Goal: Transaction & Acquisition: Book appointment/travel/reservation

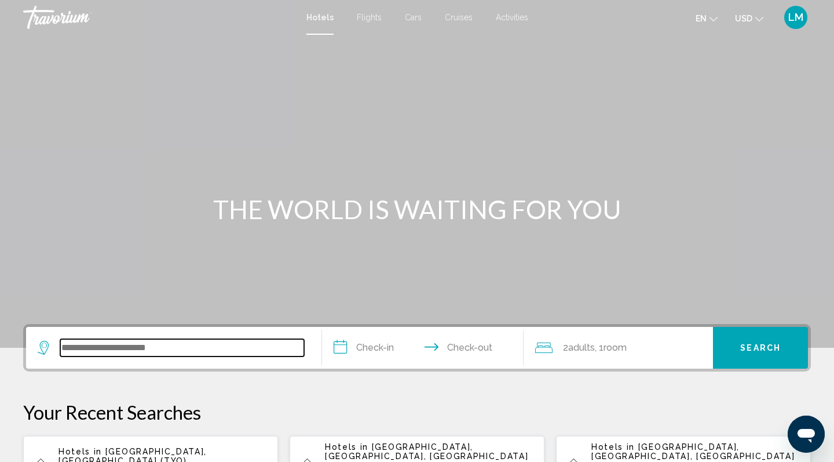
click at [78, 340] on input "Search widget" at bounding box center [182, 347] width 244 height 17
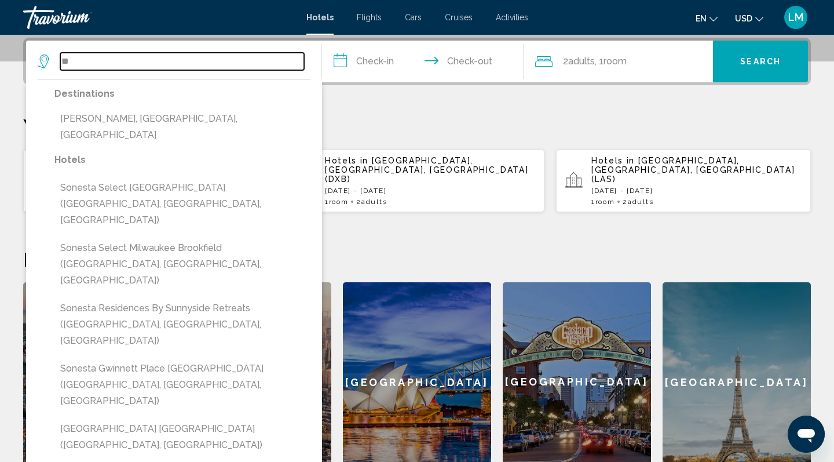
type input "*"
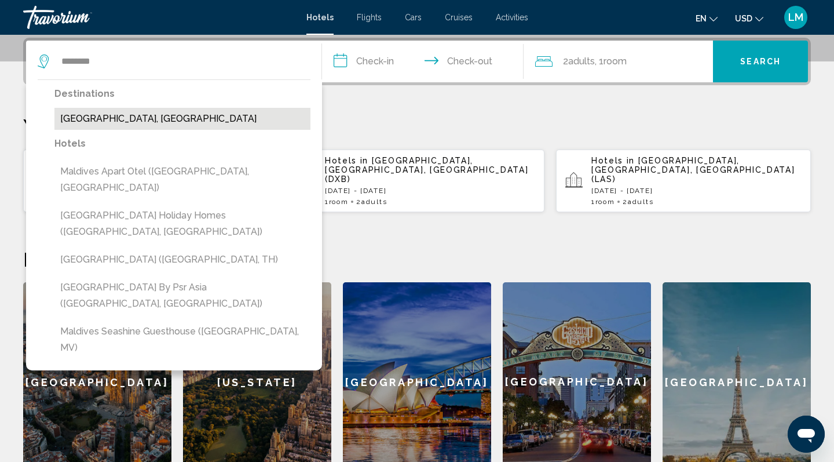
drag, startPoint x: 78, startPoint y: 340, endPoint x: 120, endPoint y: 125, distance: 219.5
click at [120, 125] on button "[GEOGRAPHIC_DATA], [GEOGRAPHIC_DATA]" at bounding box center [182, 119] width 256 height 22
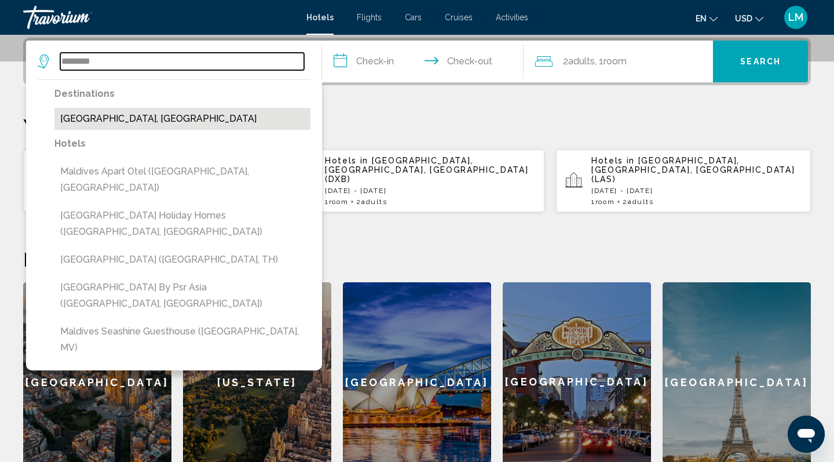
type input "**********"
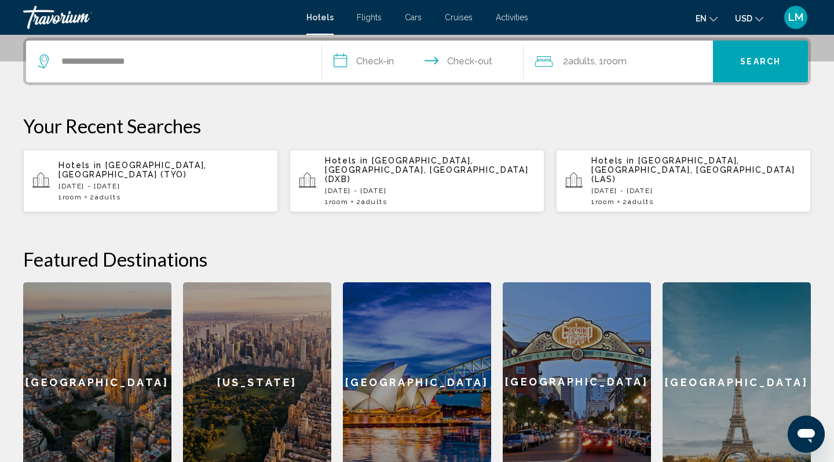
click at [371, 64] on input "**********" at bounding box center [425, 63] width 206 height 45
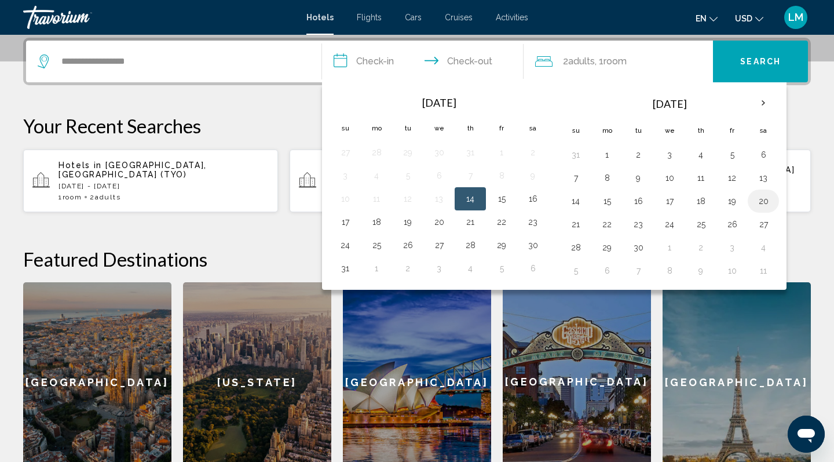
click at [765, 200] on button "20" at bounding box center [763, 201] width 19 height 16
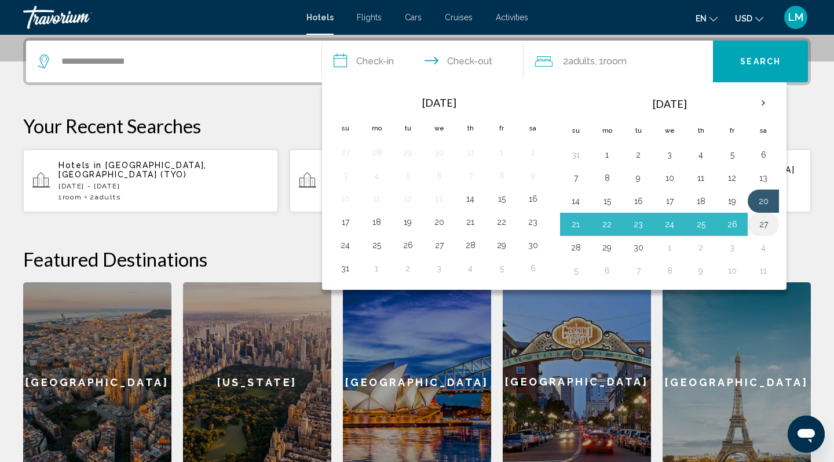
click at [764, 227] on button "27" at bounding box center [763, 224] width 19 height 16
type input "**********"
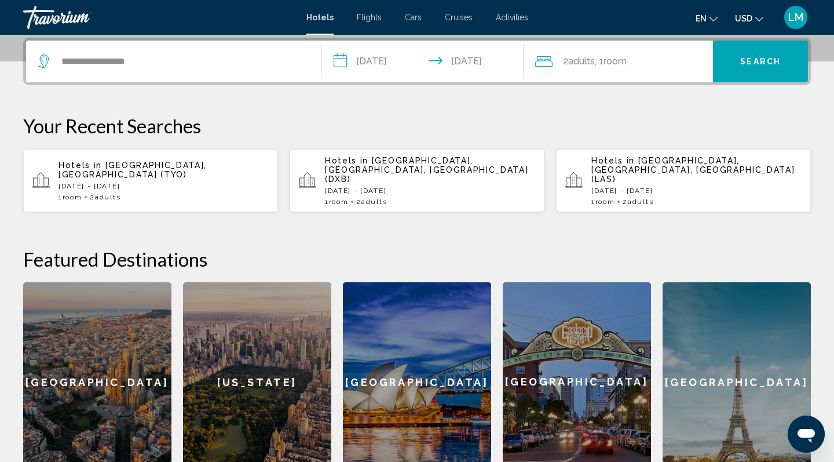
click at [744, 65] on span "Search" at bounding box center [760, 61] width 41 height 9
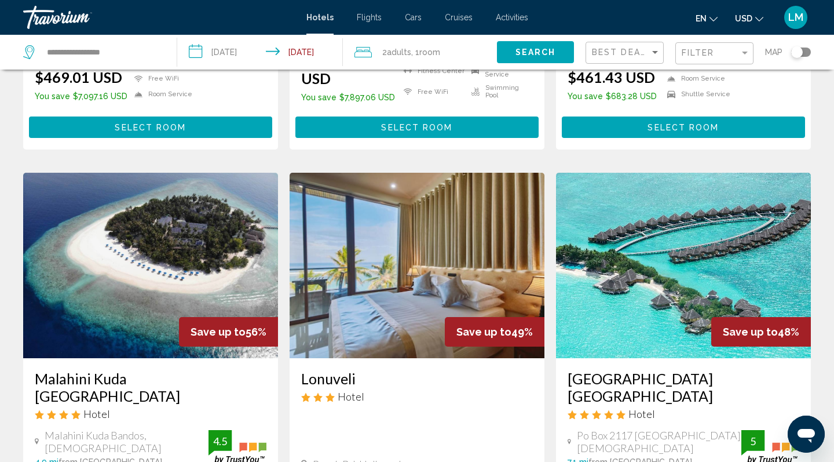
scroll to position [404, 0]
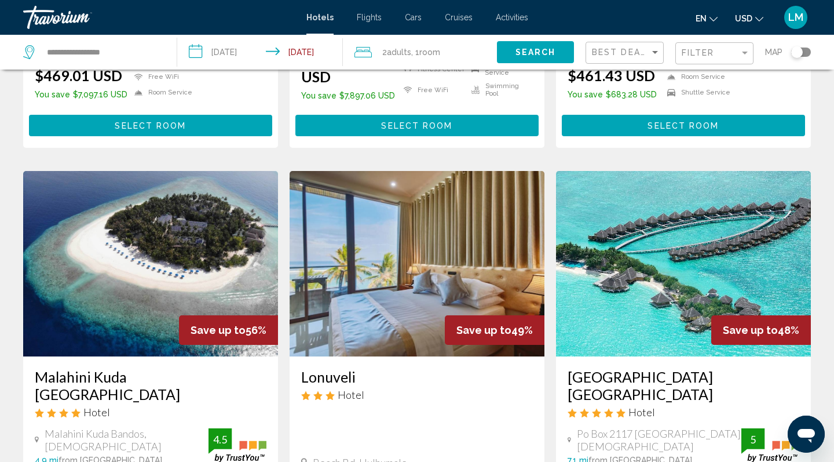
click at [682, 257] on img "Main content" at bounding box center [683, 263] width 255 height 185
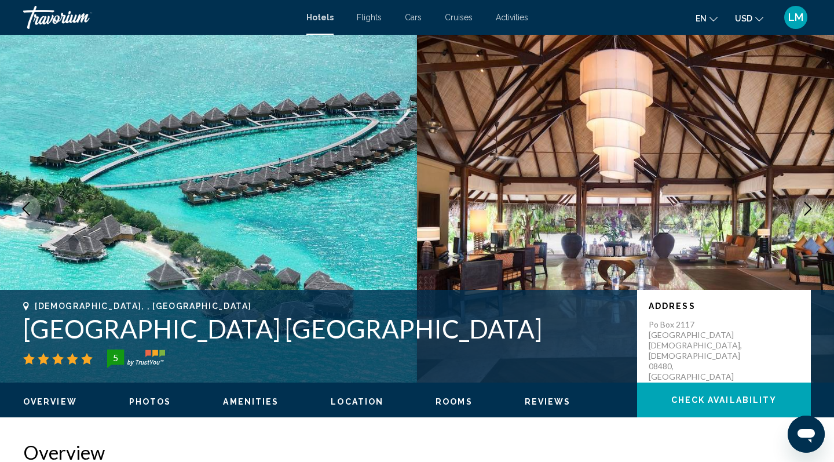
click at [811, 212] on icon "Next image" at bounding box center [808, 209] width 14 height 14
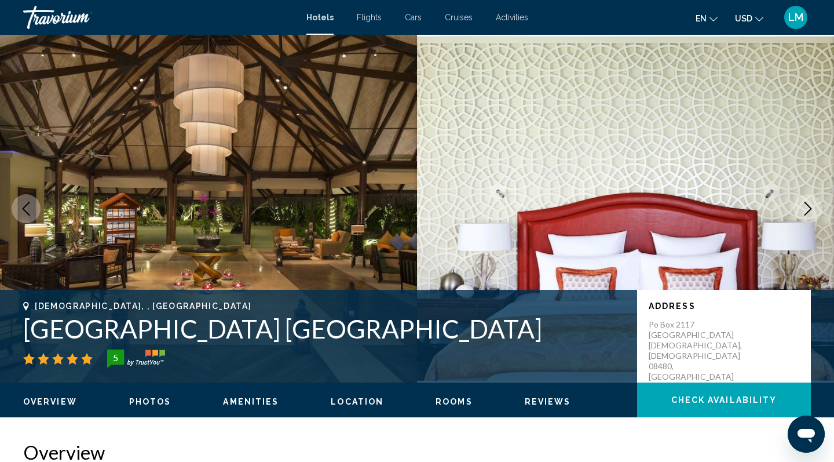
click at [811, 210] on icon "Next image" at bounding box center [808, 209] width 14 height 14
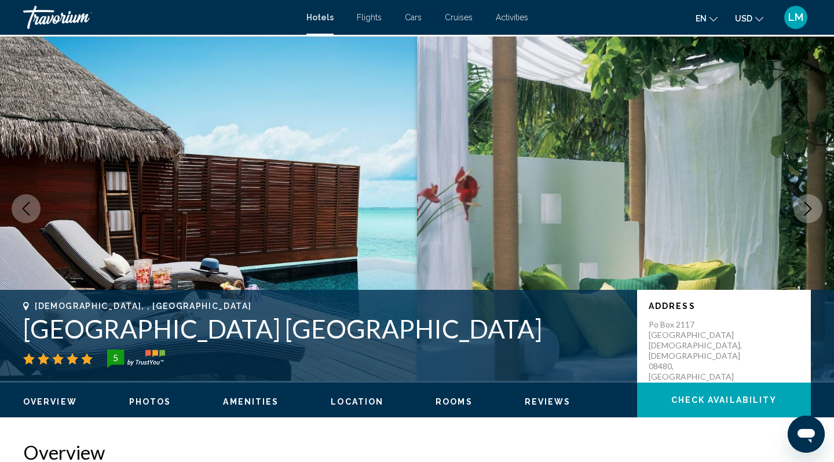
click at [811, 210] on icon "Next image" at bounding box center [808, 209] width 14 height 14
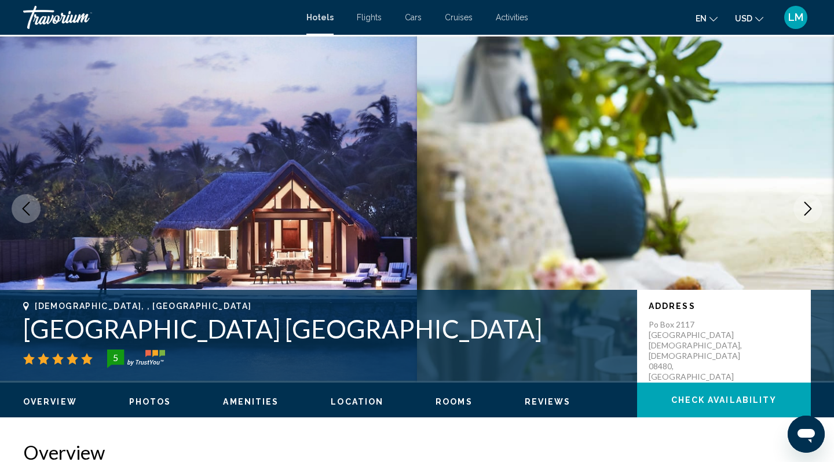
click at [811, 210] on icon "Next image" at bounding box center [808, 209] width 14 height 14
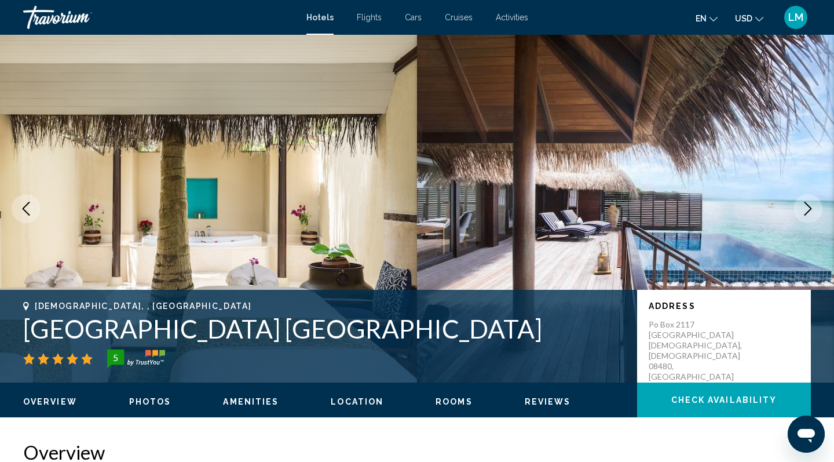
click at [811, 210] on icon "Next image" at bounding box center [808, 209] width 14 height 14
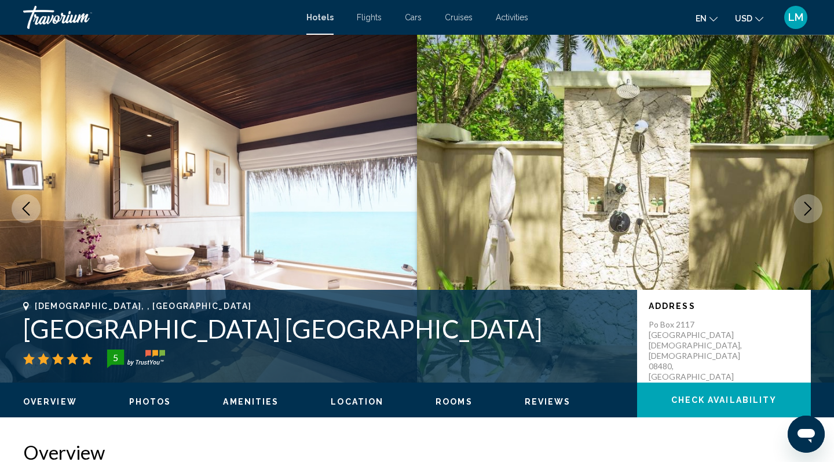
click at [811, 209] on icon "Next image" at bounding box center [808, 209] width 8 height 14
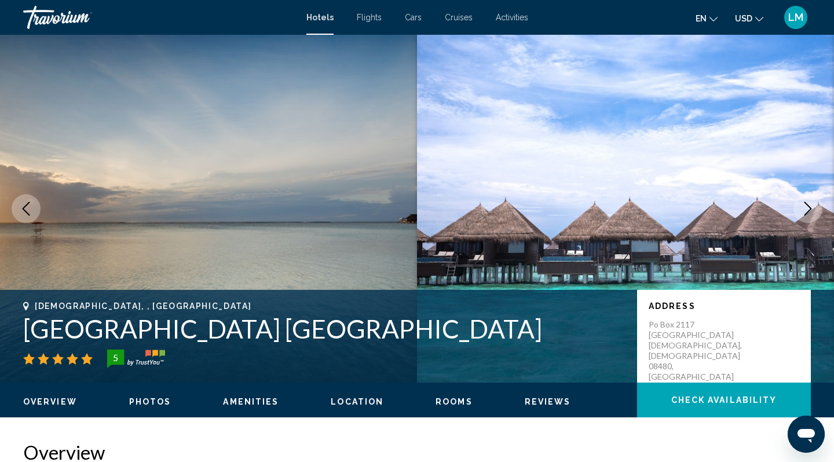
click at [811, 209] on icon "Next image" at bounding box center [808, 209] width 8 height 14
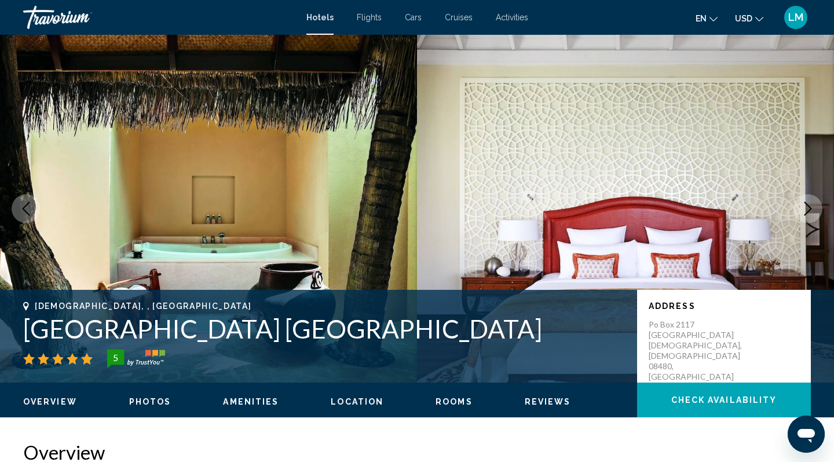
click at [810, 209] on icon "Next image" at bounding box center [808, 209] width 8 height 14
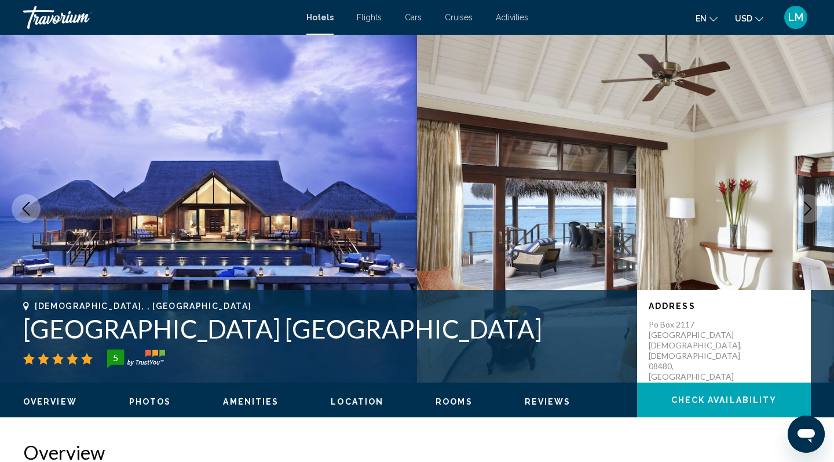
click at [810, 208] on icon "Next image" at bounding box center [808, 209] width 8 height 14
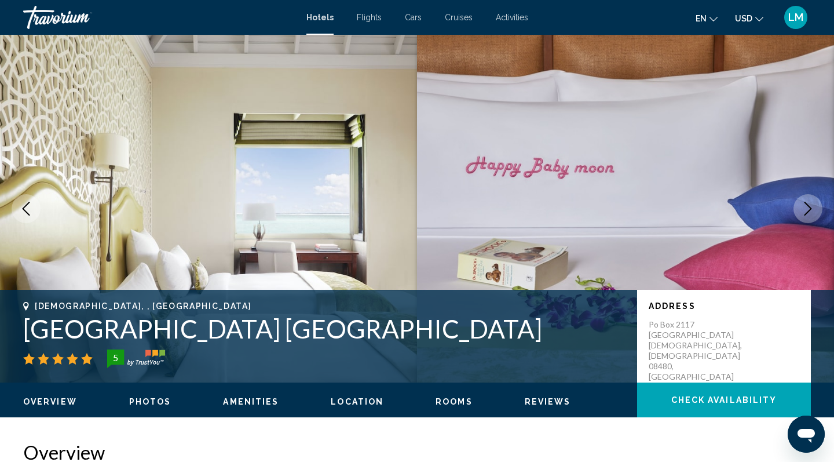
click at [810, 207] on icon "Next image" at bounding box center [808, 209] width 8 height 14
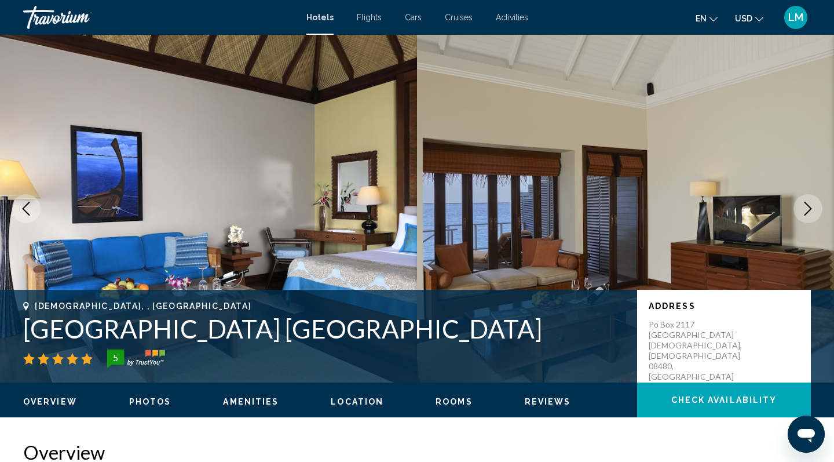
click at [810, 207] on icon "Next image" at bounding box center [808, 209] width 8 height 14
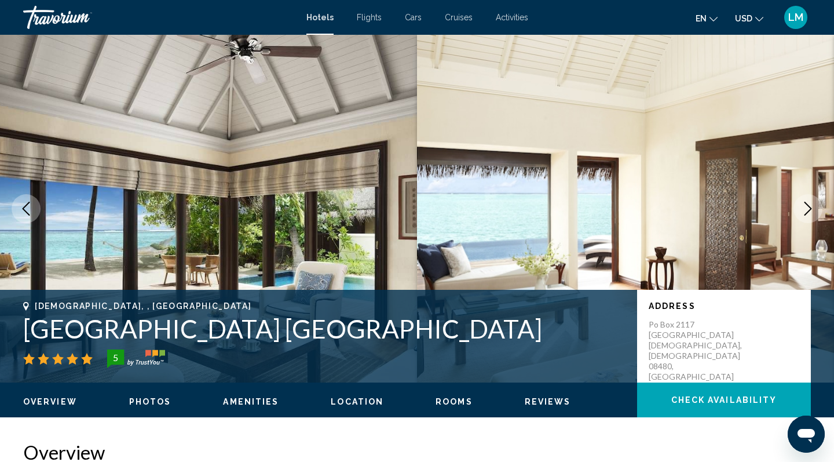
click at [810, 207] on icon "Next image" at bounding box center [808, 209] width 8 height 14
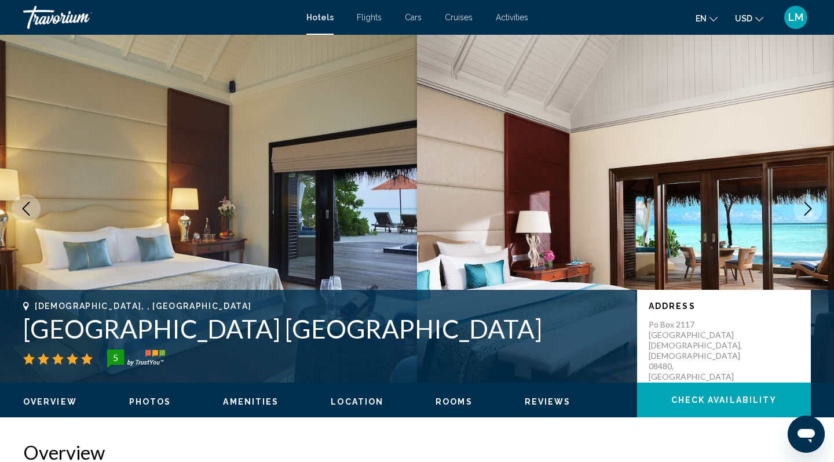
click at [810, 207] on icon "Next image" at bounding box center [808, 209] width 8 height 14
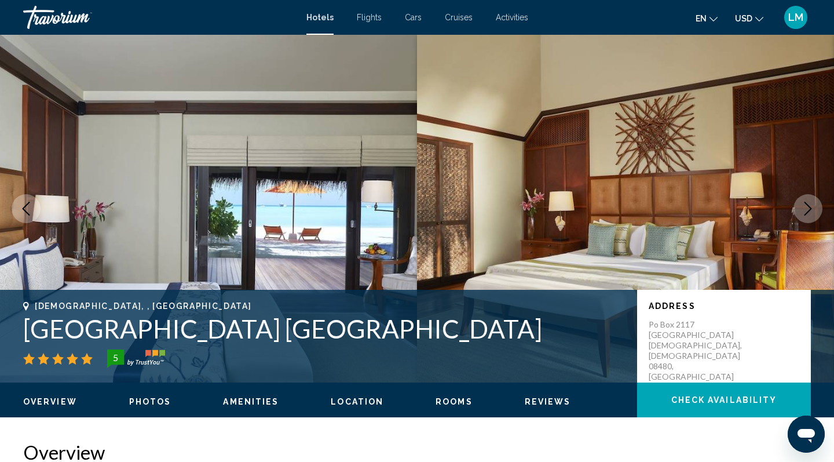
click at [810, 207] on icon "Next image" at bounding box center [808, 209] width 8 height 14
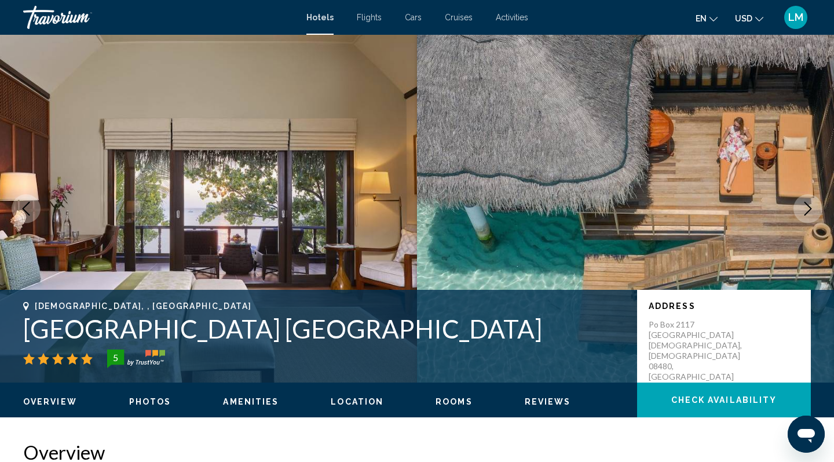
click at [810, 207] on icon "Next image" at bounding box center [808, 209] width 8 height 14
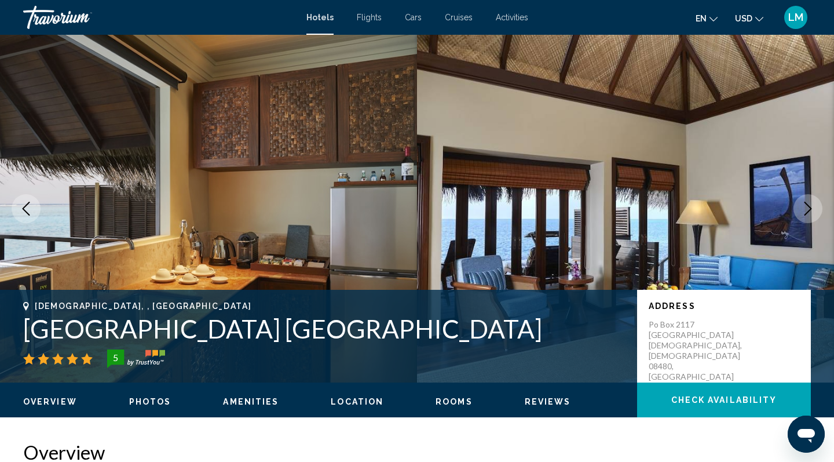
click at [810, 207] on icon "Next image" at bounding box center [808, 209] width 8 height 14
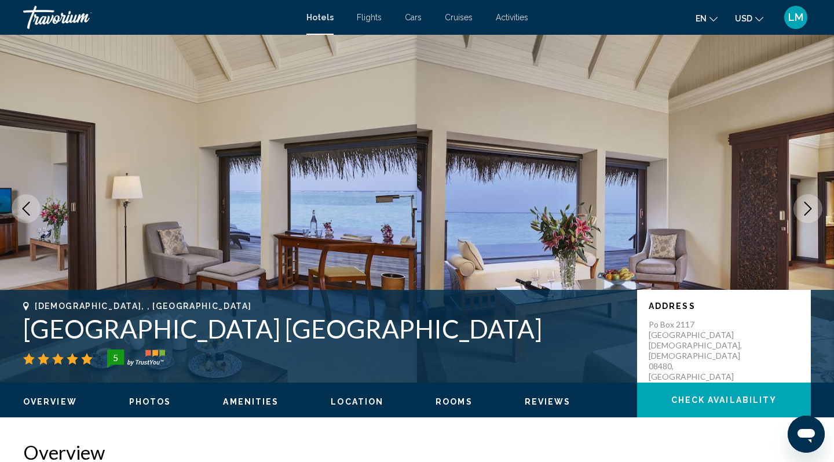
click at [810, 207] on icon "Next image" at bounding box center [808, 209] width 8 height 14
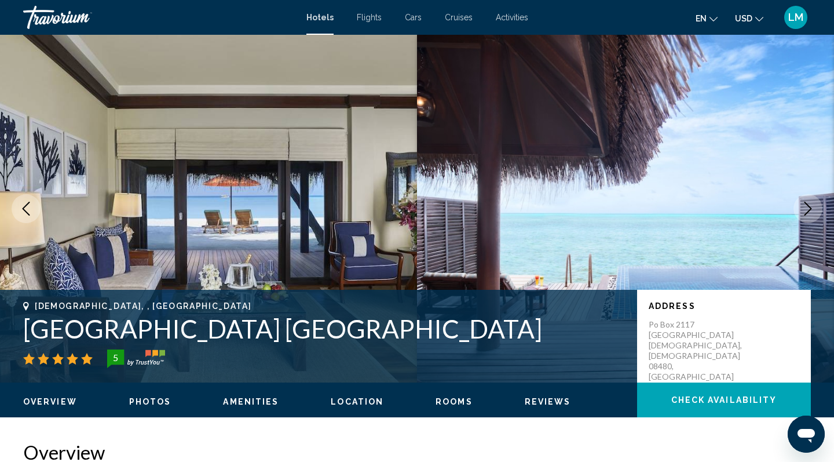
click at [810, 207] on icon "Next image" at bounding box center [808, 209] width 8 height 14
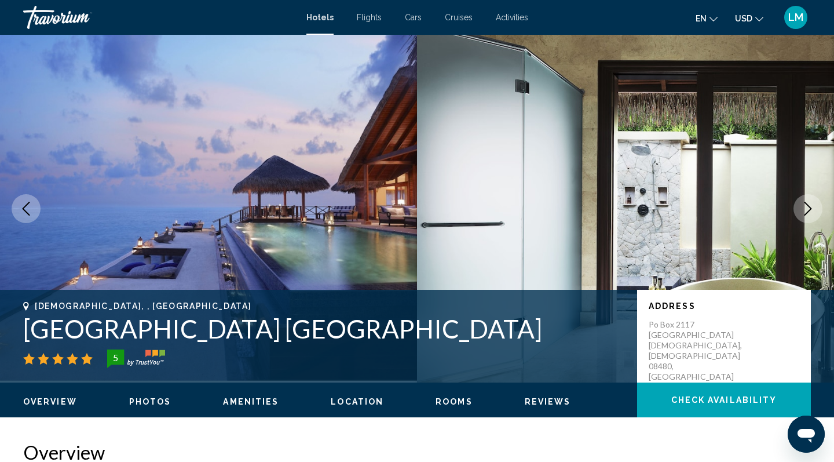
click at [810, 207] on icon "Next image" at bounding box center [808, 209] width 8 height 14
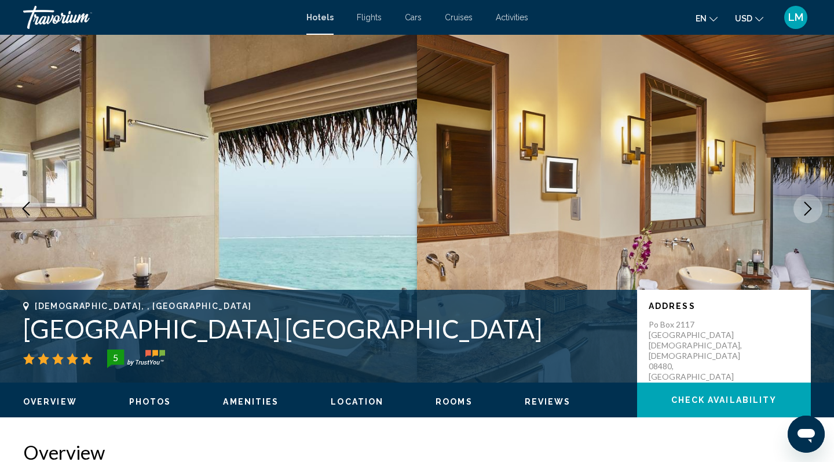
click at [810, 207] on icon "Next image" at bounding box center [808, 209] width 8 height 14
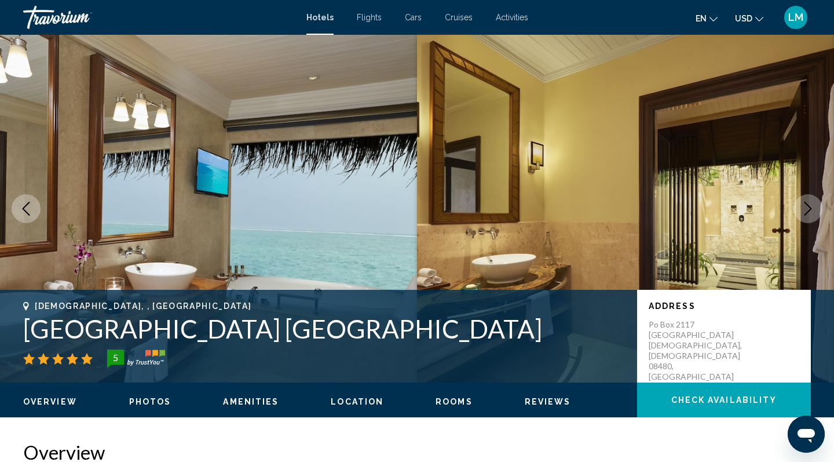
click at [810, 207] on icon "Next image" at bounding box center [808, 209] width 8 height 14
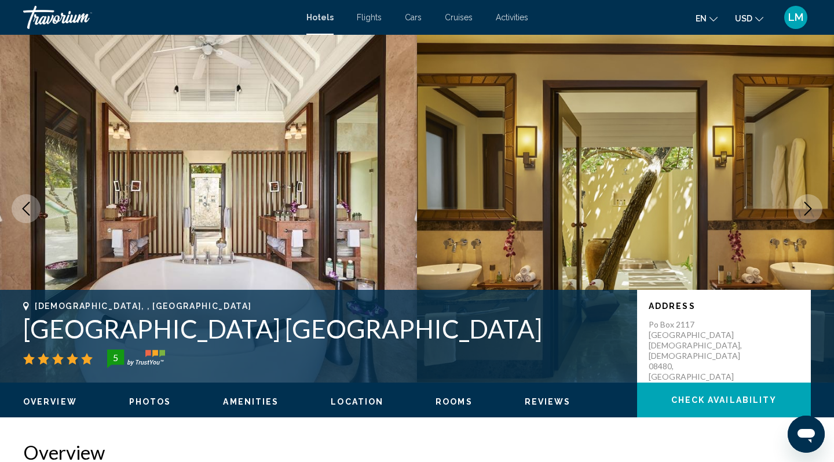
click at [810, 207] on icon "Next image" at bounding box center [808, 209] width 8 height 14
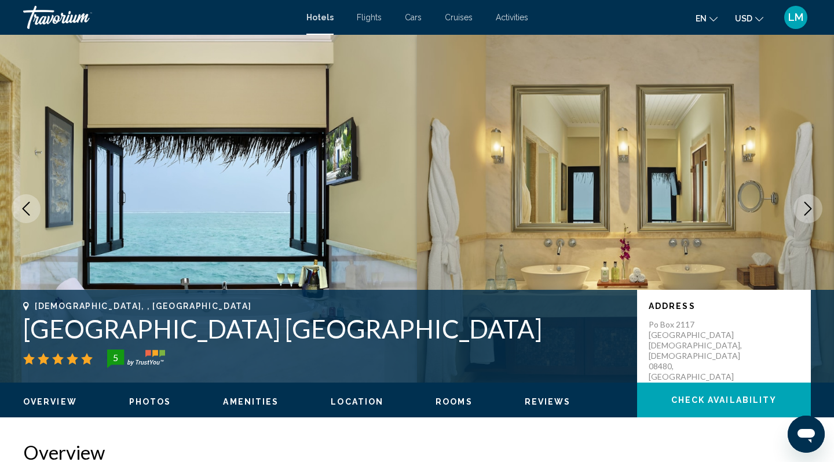
click at [810, 206] on icon "Next image" at bounding box center [808, 209] width 14 height 14
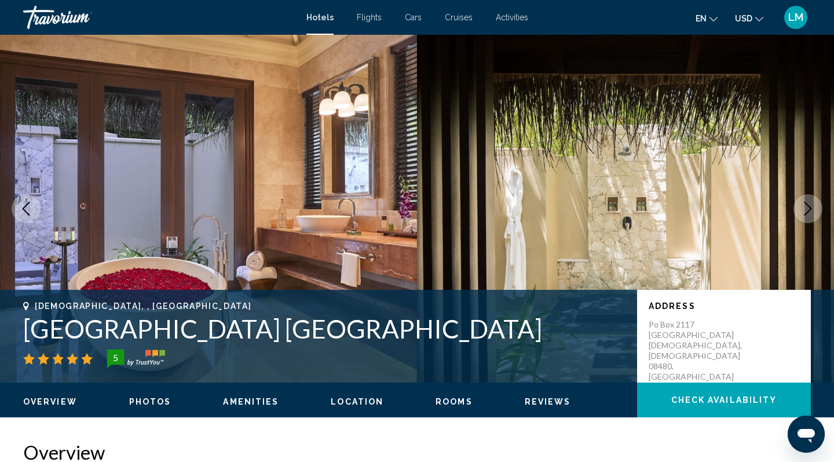
click at [810, 206] on icon "Next image" at bounding box center [808, 209] width 14 height 14
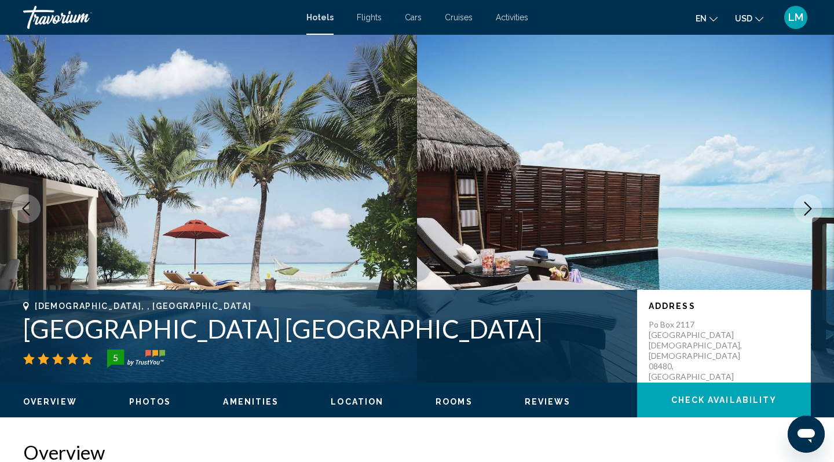
click at [810, 207] on icon "Next image" at bounding box center [808, 209] width 8 height 14
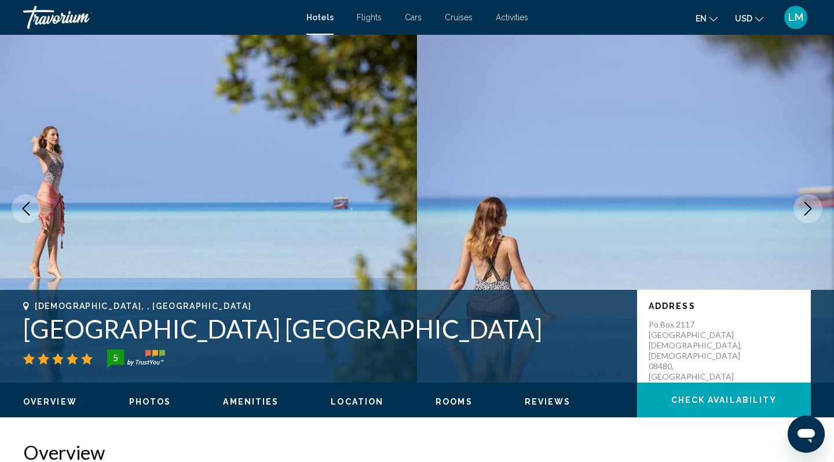
click at [810, 207] on icon "Next image" at bounding box center [808, 209] width 8 height 14
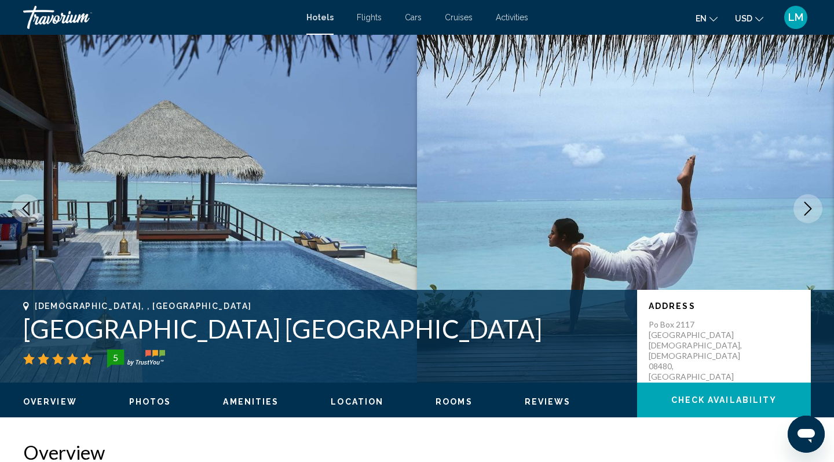
click at [810, 207] on icon "Next image" at bounding box center [808, 209] width 8 height 14
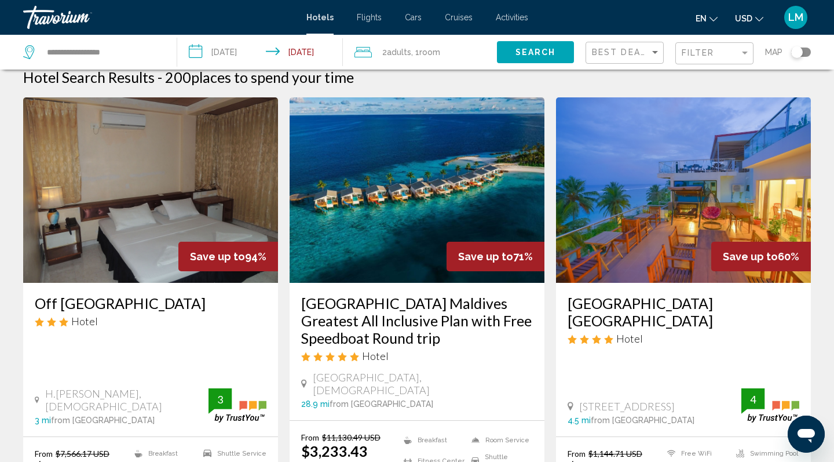
scroll to position [20, 0]
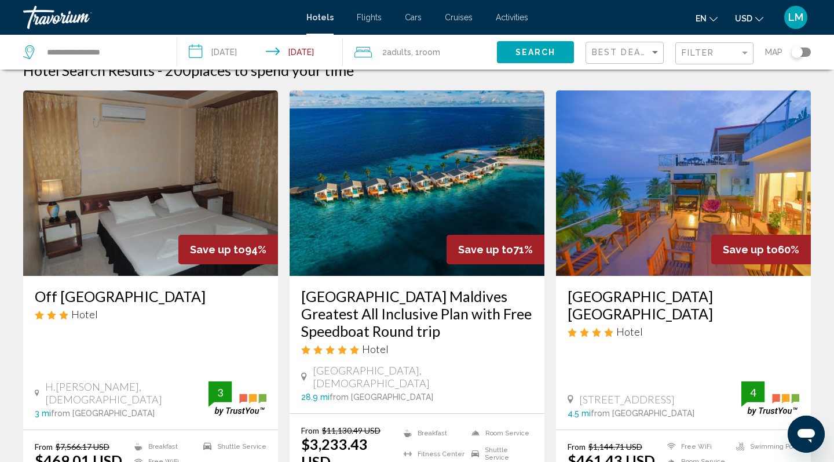
click at [475, 182] on img "Main content" at bounding box center [417, 182] width 255 height 185
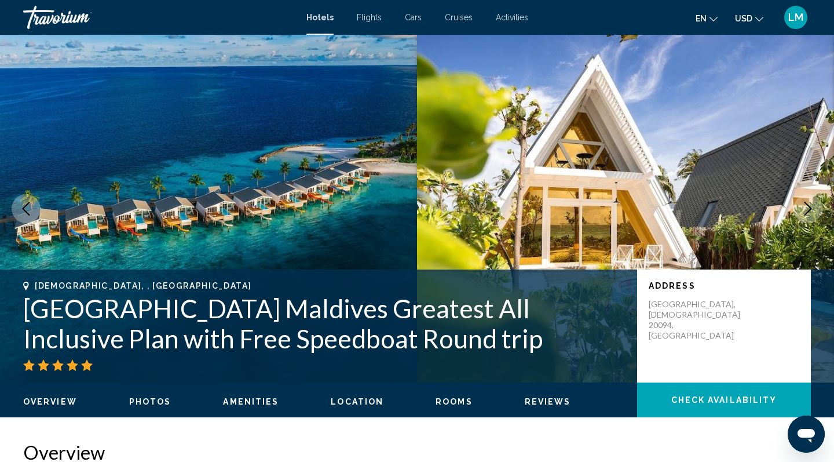
click at [803, 209] on icon "Next image" at bounding box center [808, 209] width 14 height 14
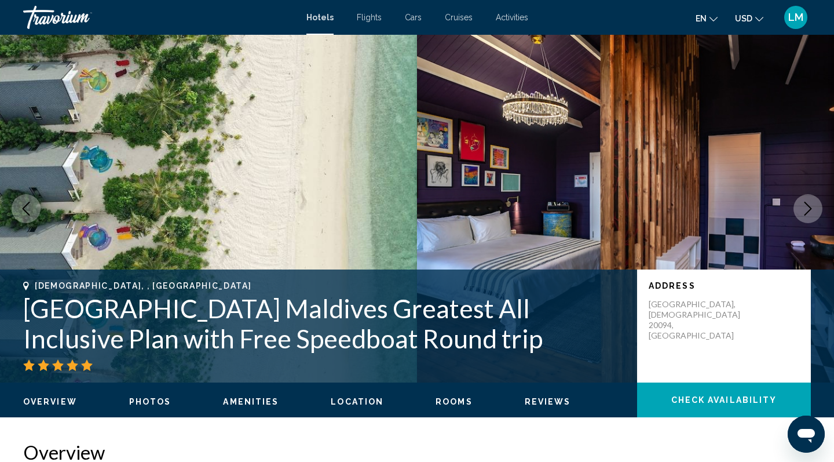
click at [803, 209] on icon "Next image" at bounding box center [808, 209] width 14 height 14
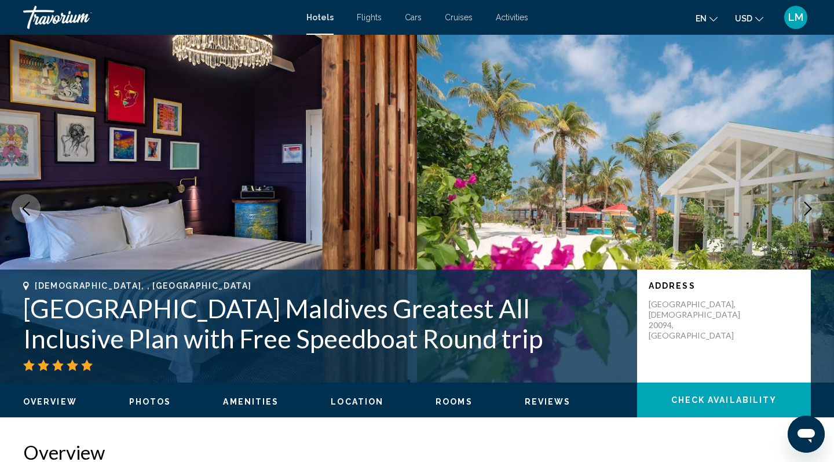
click at [803, 210] on icon "Next image" at bounding box center [808, 209] width 14 height 14
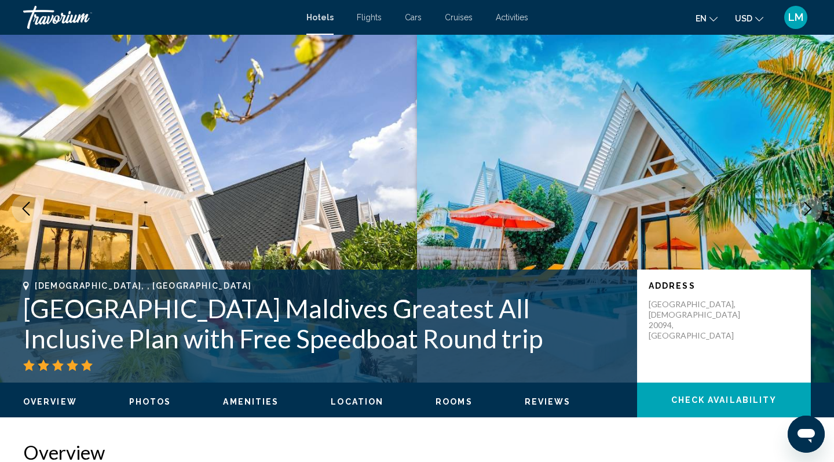
click at [803, 210] on icon "Next image" at bounding box center [808, 209] width 14 height 14
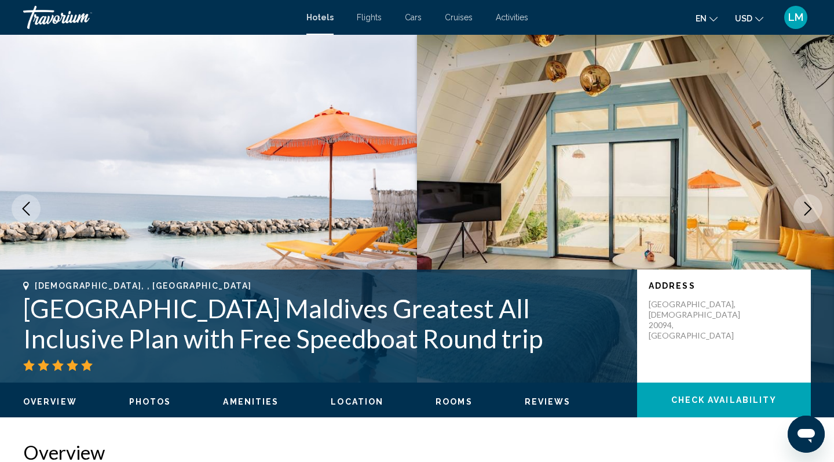
click at [803, 210] on icon "Next image" at bounding box center [808, 209] width 14 height 14
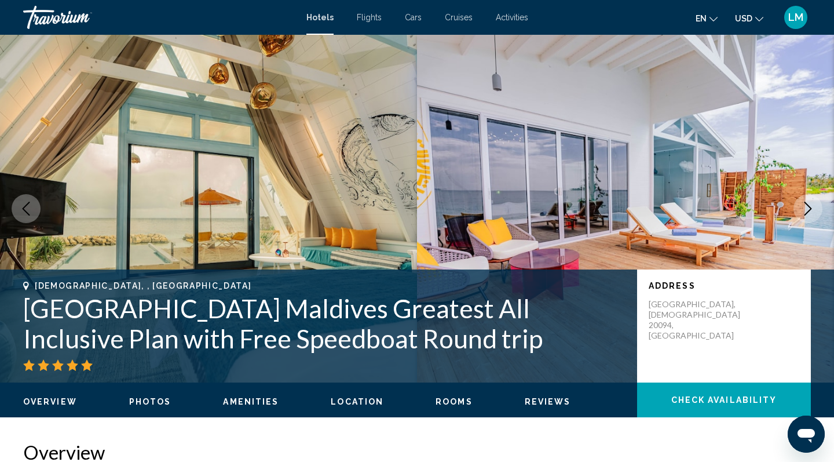
click at [803, 210] on icon "Next image" at bounding box center [808, 209] width 14 height 14
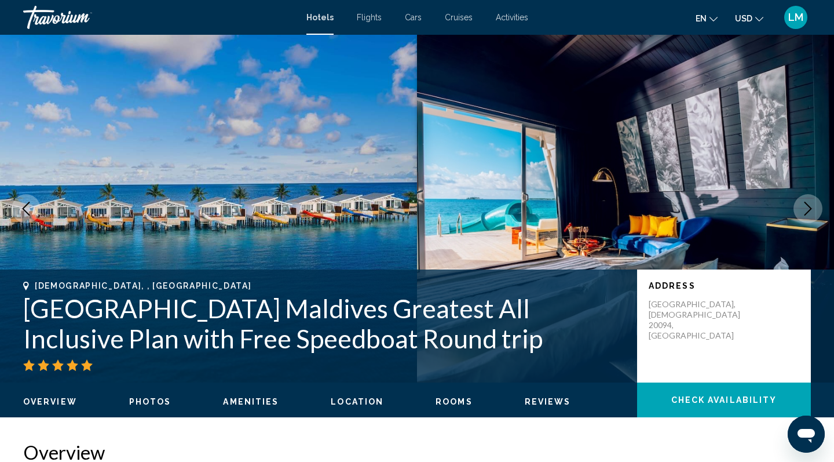
click at [663, 185] on img "Main content" at bounding box center [625, 208] width 417 height 347
click at [622, 206] on img "Main content" at bounding box center [625, 208] width 417 height 347
click at [627, 228] on img "Main content" at bounding box center [625, 208] width 417 height 347
click at [807, 209] on icon "Next image" at bounding box center [808, 209] width 14 height 14
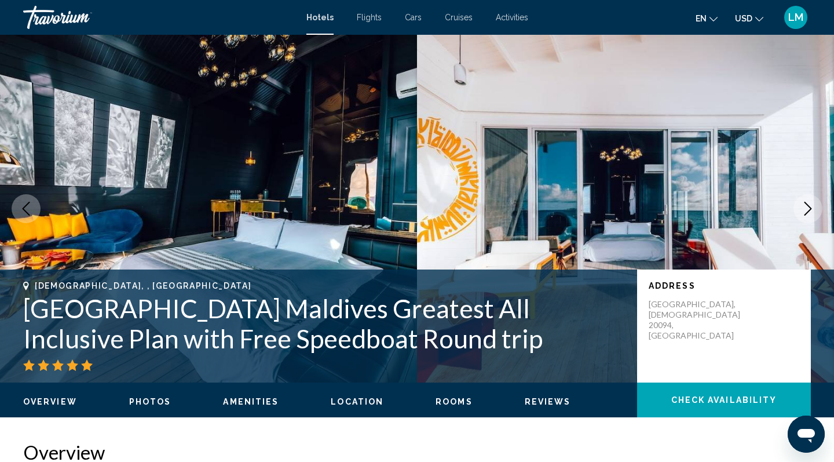
click at [807, 209] on icon "Next image" at bounding box center [808, 209] width 14 height 14
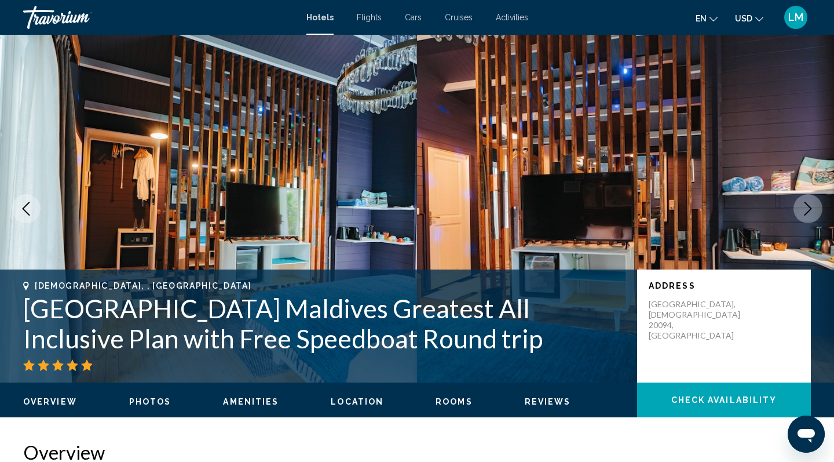
click at [807, 210] on icon "Next image" at bounding box center [808, 209] width 14 height 14
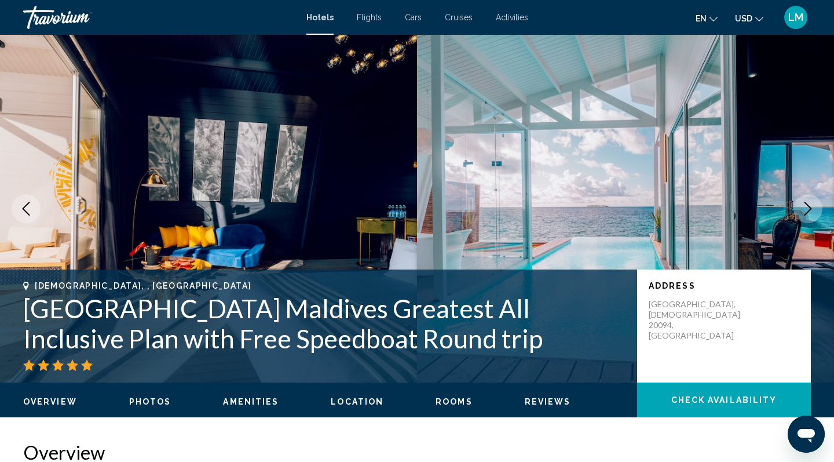
click at [807, 210] on icon "Next image" at bounding box center [808, 209] width 14 height 14
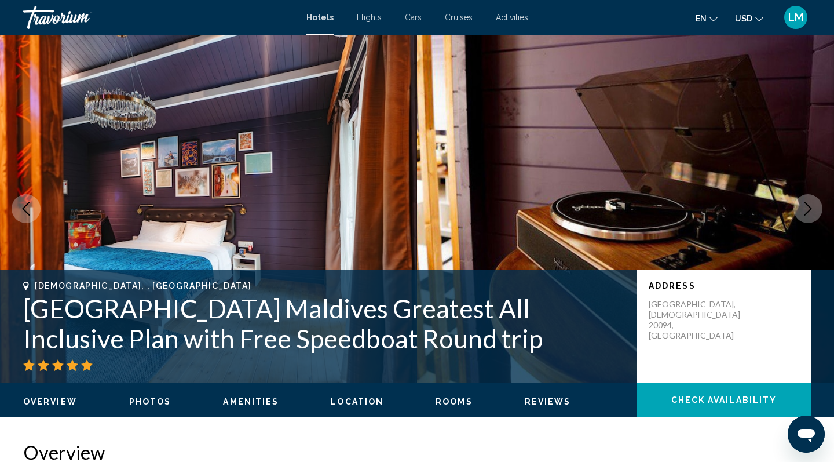
click at [807, 210] on icon "Next image" at bounding box center [808, 209] width 14 height 14
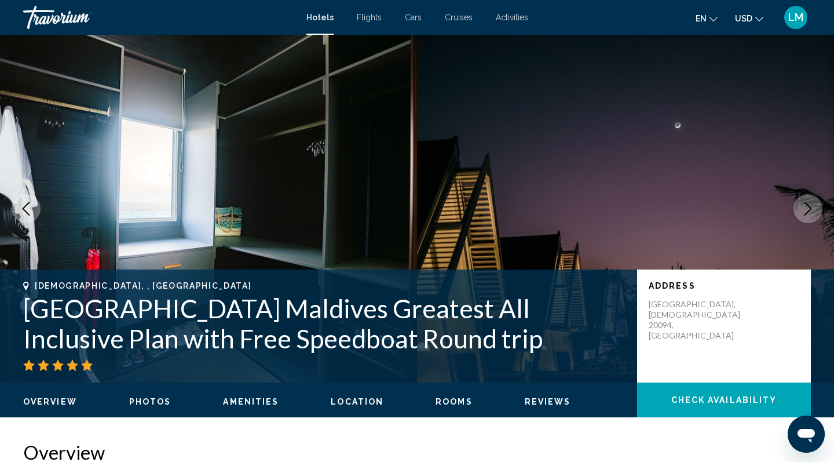
click at [807, 210] on icon "Next image" at bounding box center [808, 209] width 14 height 14
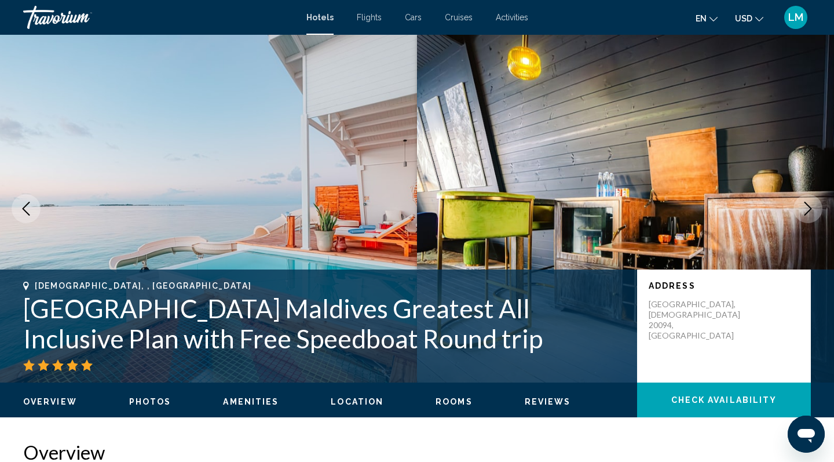
click at [807, 211] on icon "Next image" at bounding box center [808, 209] width 14 height 14
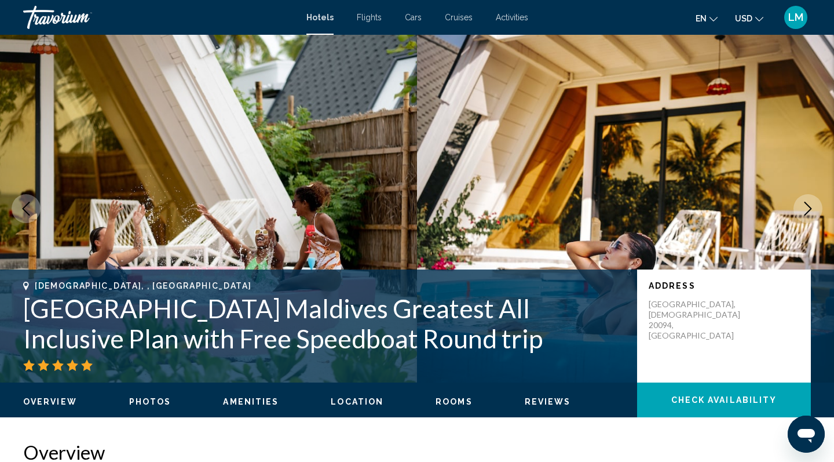
click at [807, 210] on icon "Next image" at bounding box center [808, 209] width 14 height 14
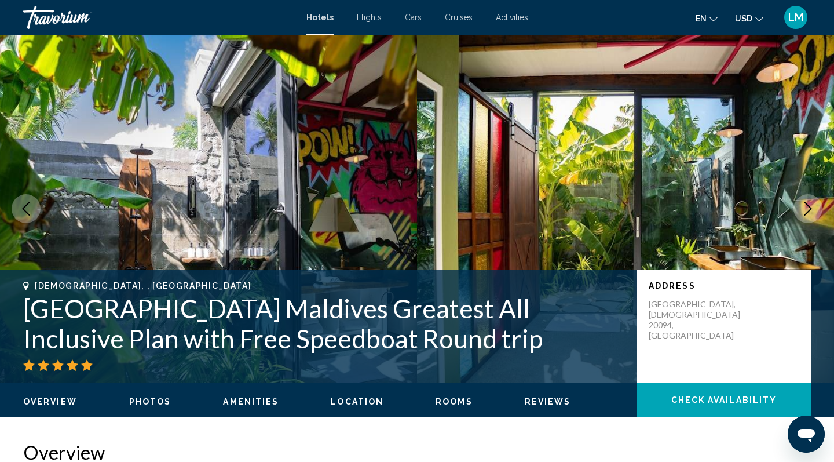
click at [807, 207] on icon "Next image" at bounding box center [808, 209] width 14 height 14
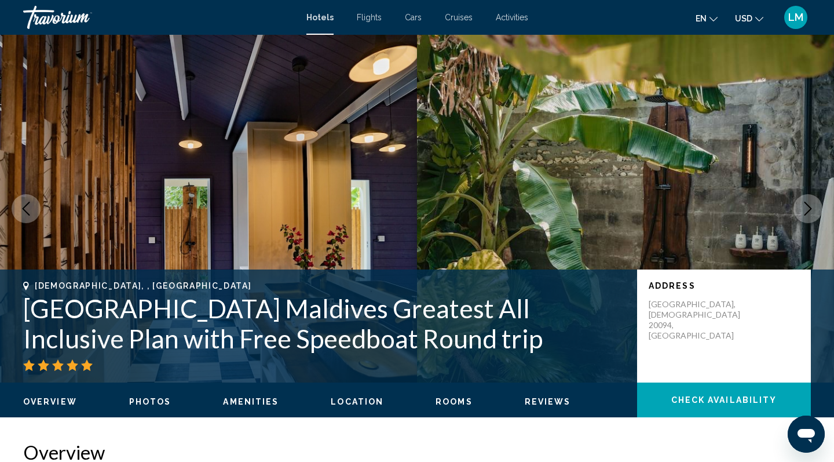
click at [807, 206] on icon "Next image" at bounding box center [808, 209] width 14 height 14
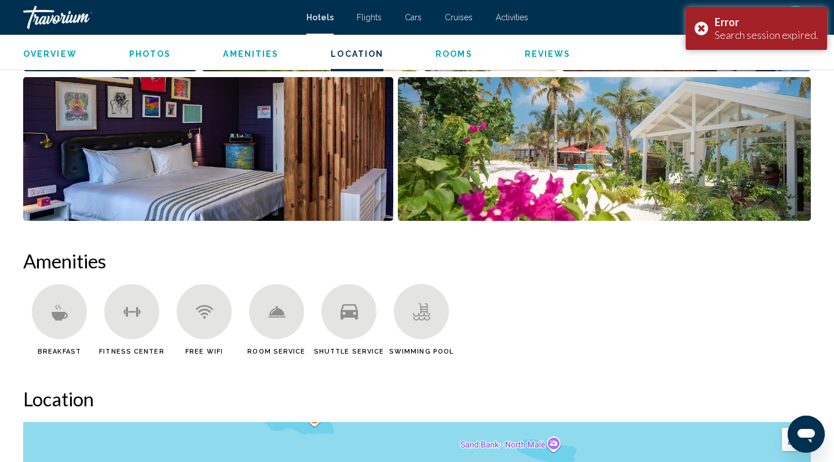
scroll to position [505, 0]
